Goal: Task Accomplishment & Management: Complete application form

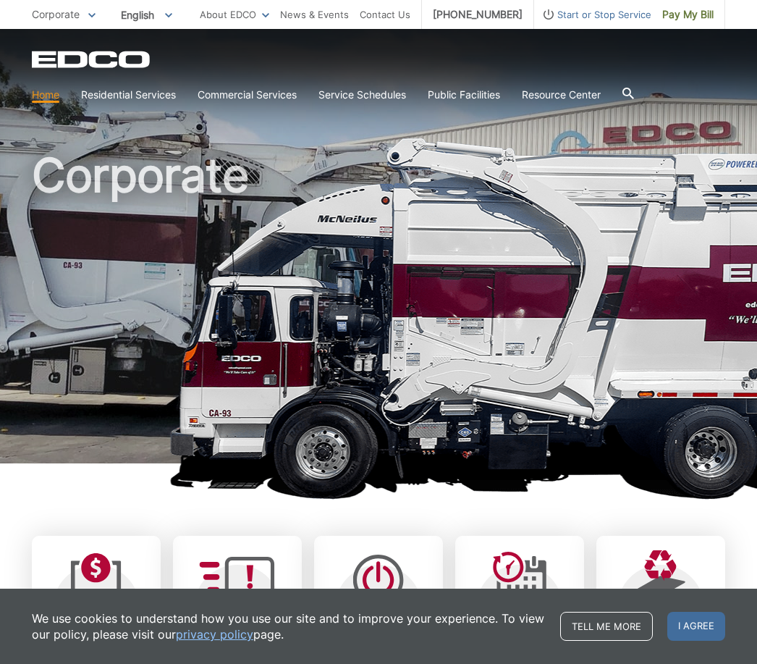
click at [633, 90] on icon at bounding box center [629, 94] width 12 height 12
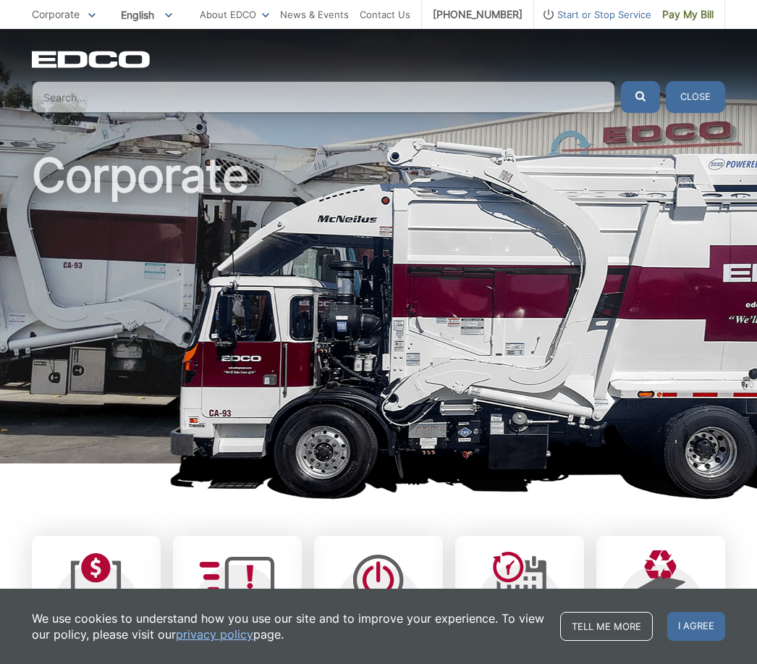
click at [100, 97] on input "Search" at bounding box center [324, 97] width 584 height 32
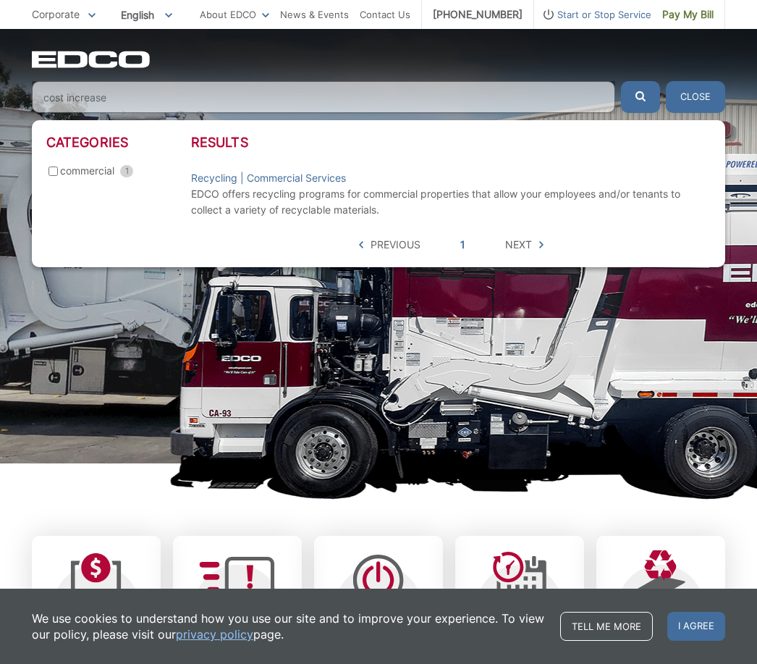
type input "cost increase"
click at [641, 97] on button "submit" at bounding box center [640, 97] width 39 height 32
click at [524, 251] on span "Next" at bounding box center [518, 245] width 27 height 16
click at [531, 242] on span "Next" at bounding box center [518, 245] width 27 height 16
click at [395, 252] on span "Previous" at bounding box center [396, 245] width 50 height 16
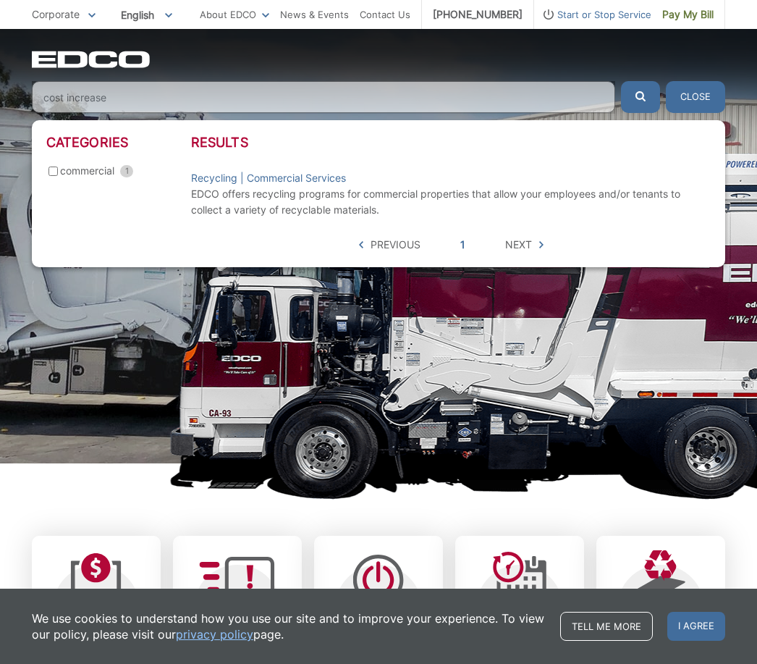
click at [91, 173] on span "commercial" at bounding box center [87, 171] width 54 height 16
click at [58, 173] on input "commercial 1" at bounding box center [53, 171] width 9 height 9
checkbox input "true"
click at [85, 179] on span "commercial" at bounding box center [87, 171] width 54 height 16
click at [58, 176] on input "commercial 1" at bounding box center [53, 171] width 9 height 9
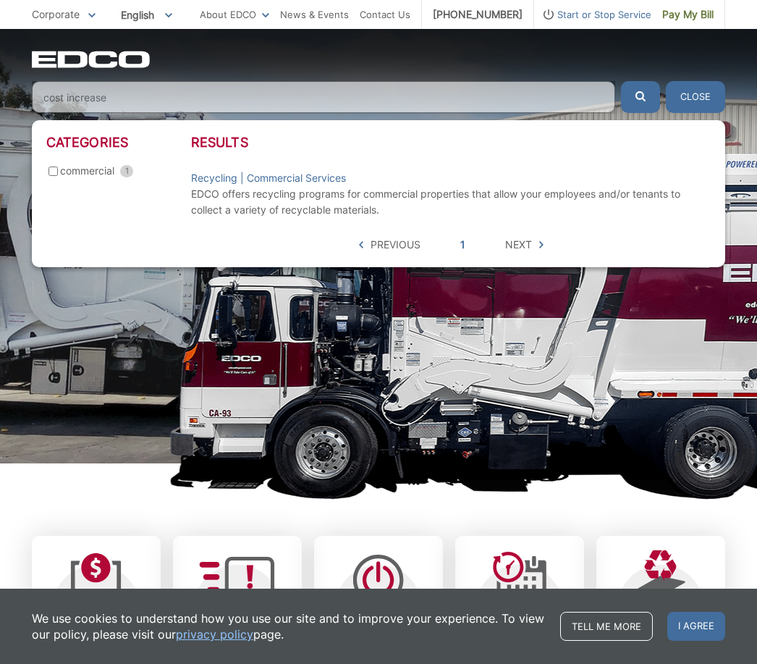
click at [701, 96] on button "Close" at bounding box center [695, 97] width 59 height 32
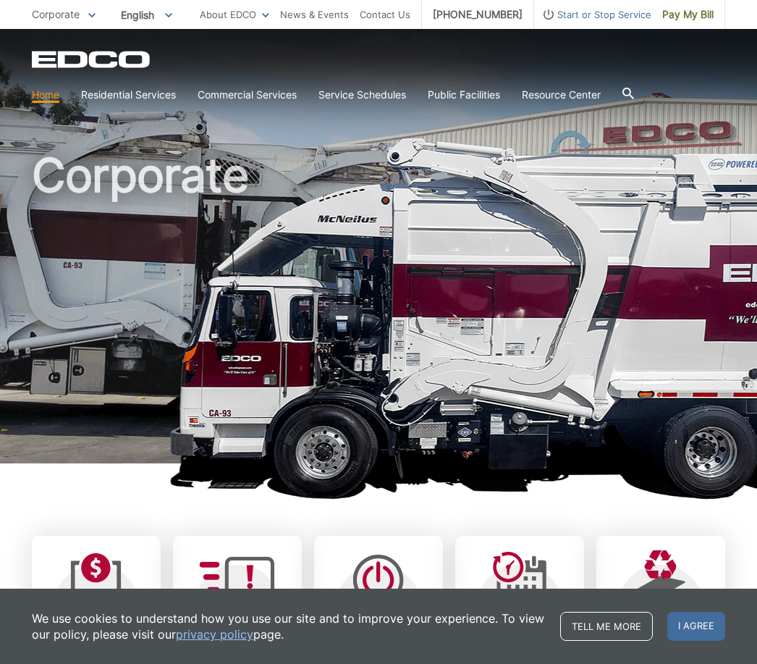
click at [0, 0] on link "Trash" at bounding box center [0, 0] width 0 height 0
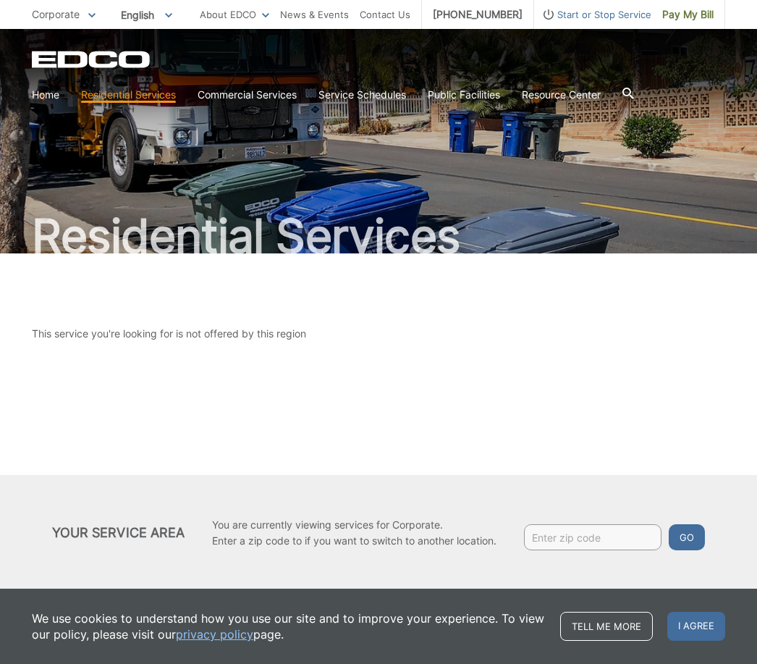
click at [555, 542] on input "Enter zip code" at bounding box center [593, 537] width 138 height 26
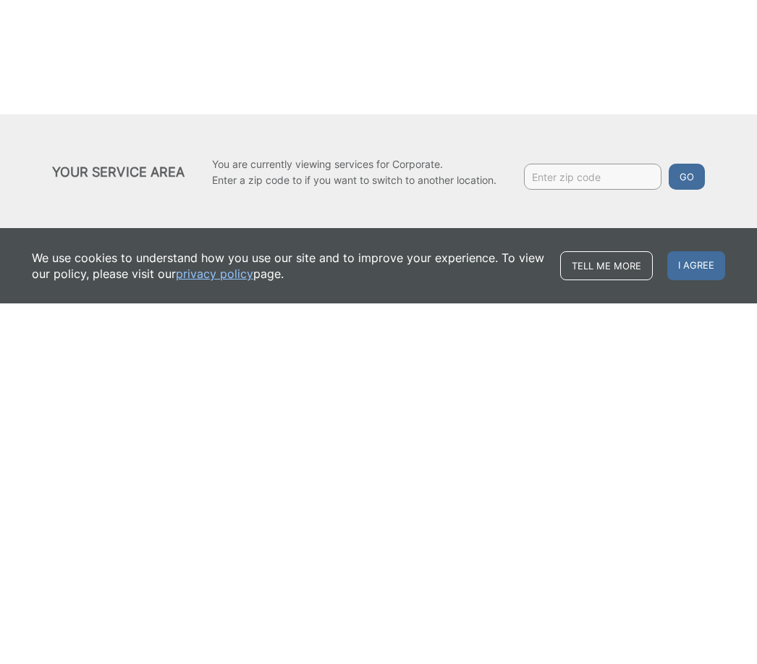
type input "92019"
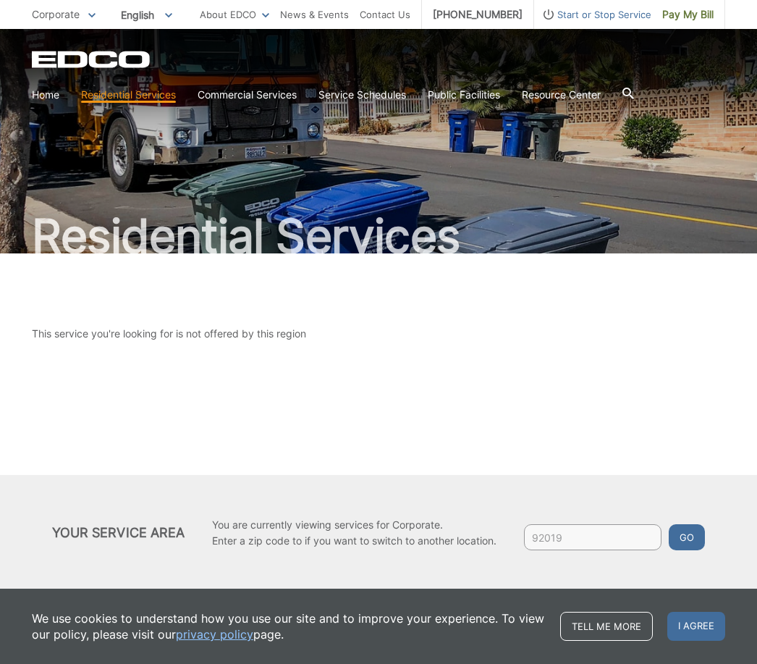
click at [691, 541] on button "Go" at bounding box center [687, 537] width 36 height 26
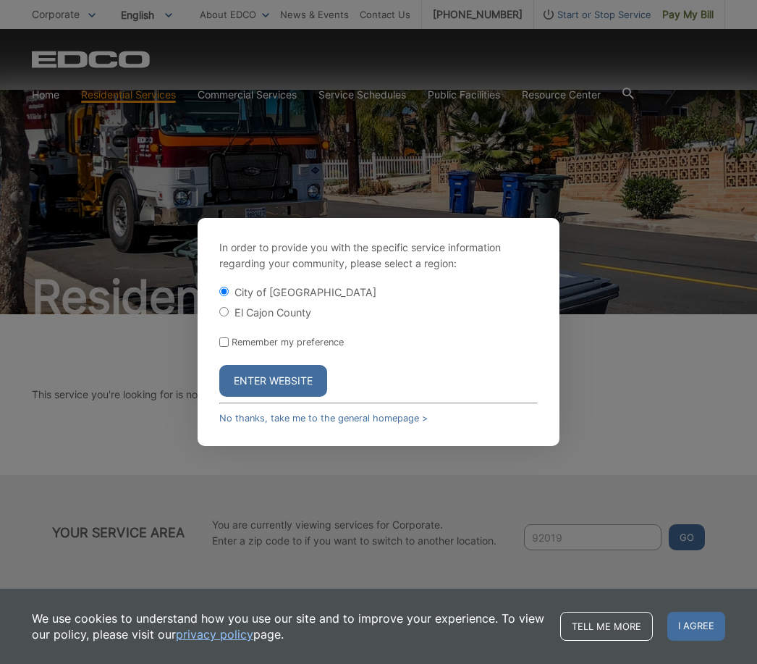
click at [225, 316] on input "El Cajon County" at bounding box center [223, 311] width 9 height 9
radio input "true"
click at [264, 397] on button "Enter Website" at bounding box center [273, 381] width 108 height 32
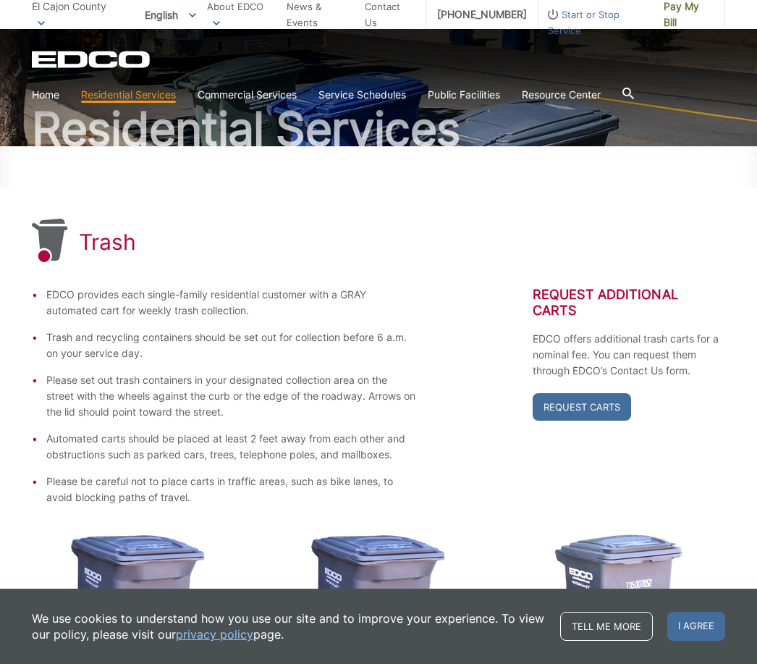
scroll to position [175, 0]
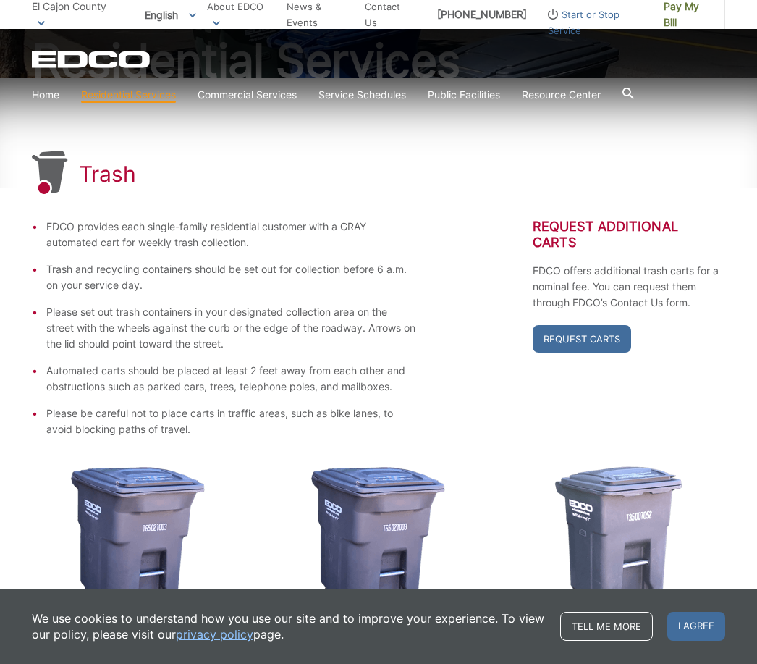
click at [587, 345] on link "Request Carts" at bounding box center [582, 339] width 98 height 28
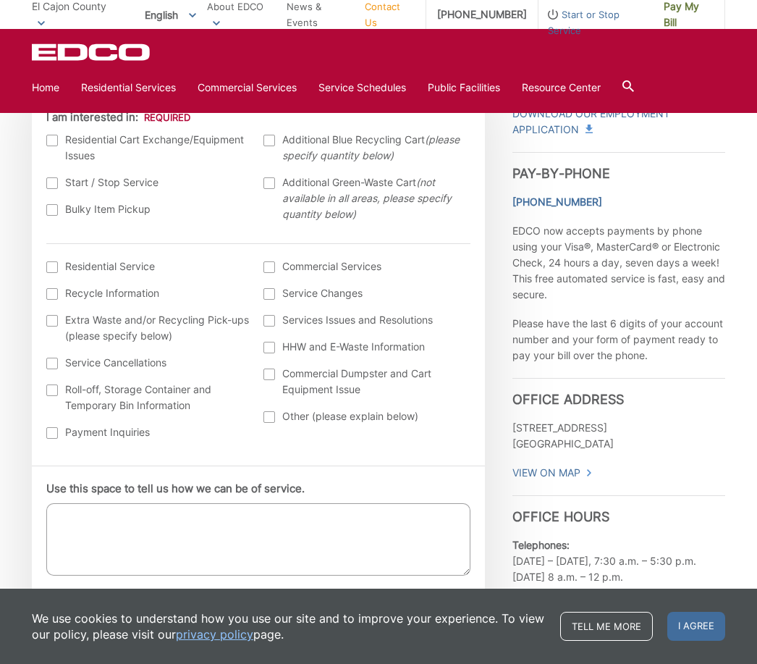
scroll to position [474, 0]
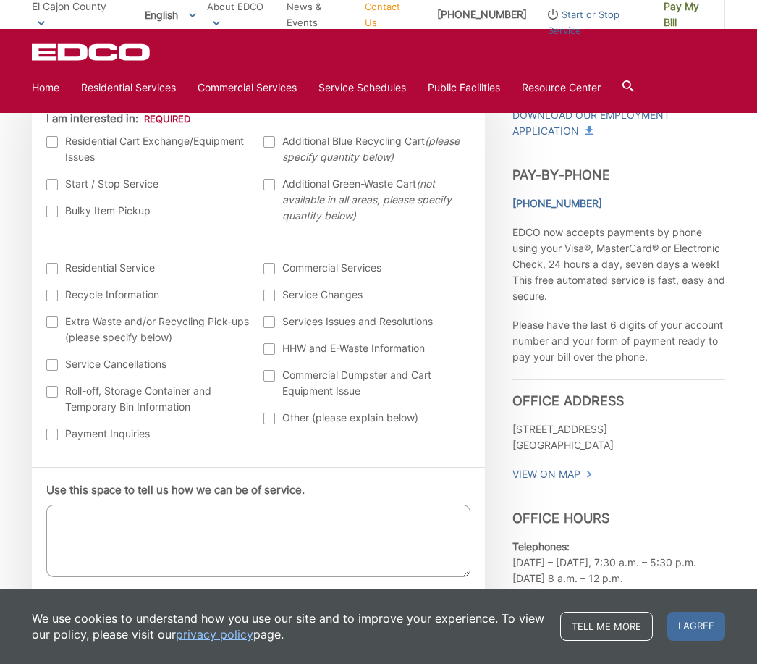
click at [52, 270] on div at bounding box center [52, 269] width 12 height 12
click at [0, 0] on input "I am interested in: (continued) *" at bounding box center [0, 0] width 0 height 0
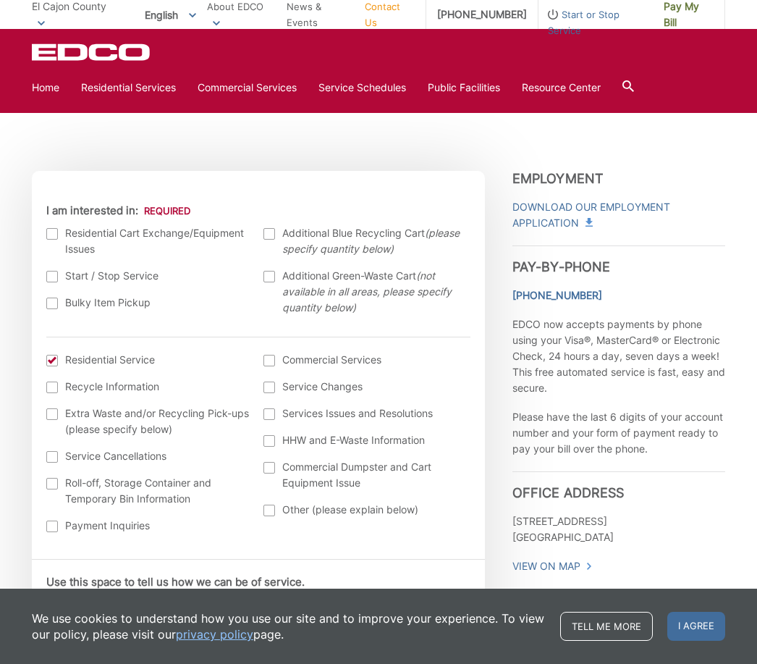
scroll to position [382, 0]
